Goal: Task Accomplishment & Management: Manage account settings

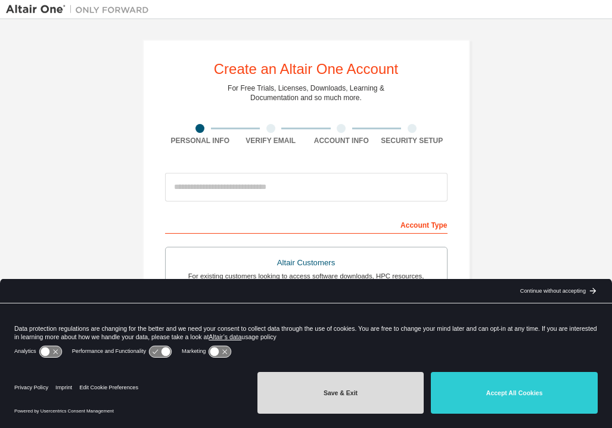
click at [363, 394] on button "Save & Exit" at bounding box center [341, 393] width 167 height 42
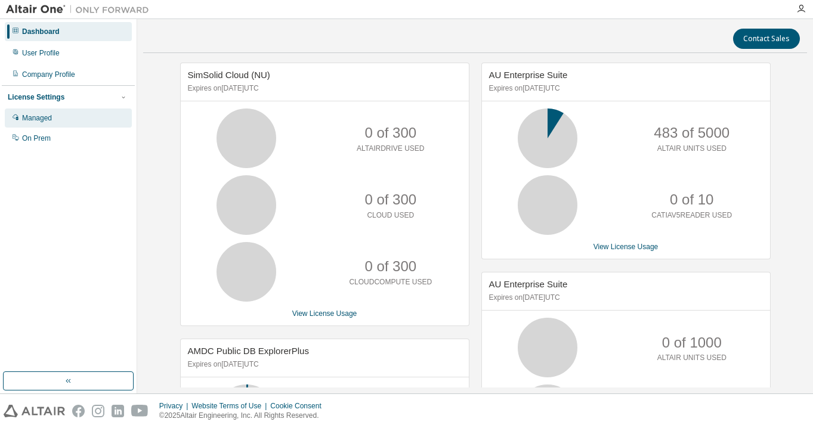
click at [41, 118] on div "Managed" at bounding box center [37, 118] width 30 height 10
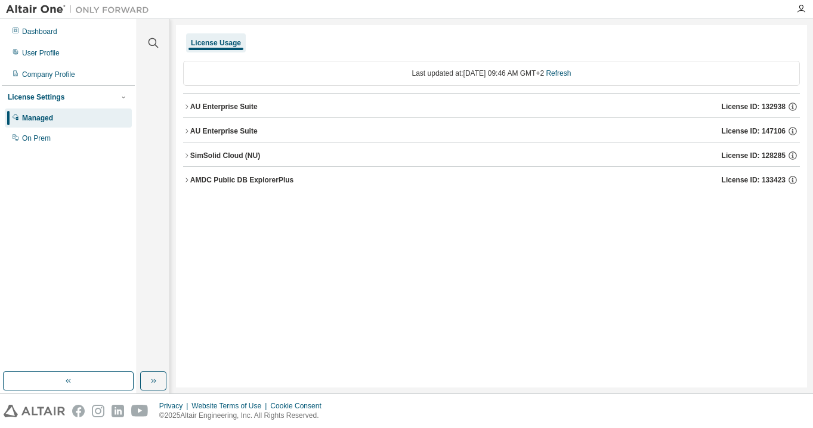
click at [190, 101] on button "AU Enterprise Suite License ID: 132938" at bounding box center [491, 107] width 617 height 26
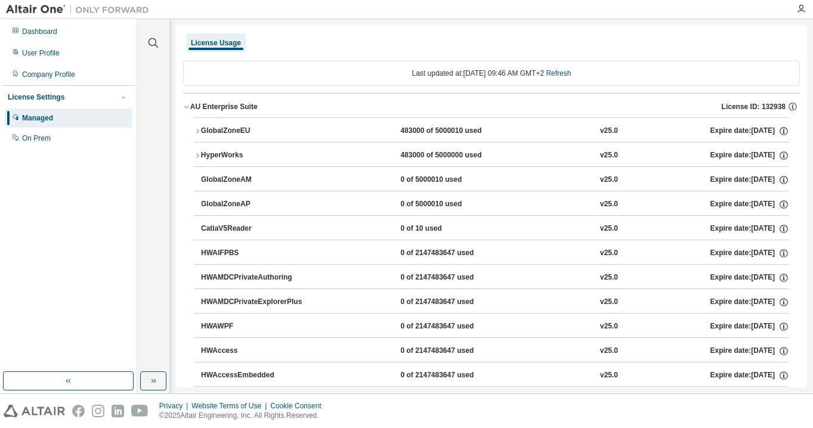
click at [190, 101] on button "AU Enterprise Suite License ID: 132938" at bounding box center [491, 107] width 617 height 26
